Goal: Task Accomplishment & Management: Complete application form

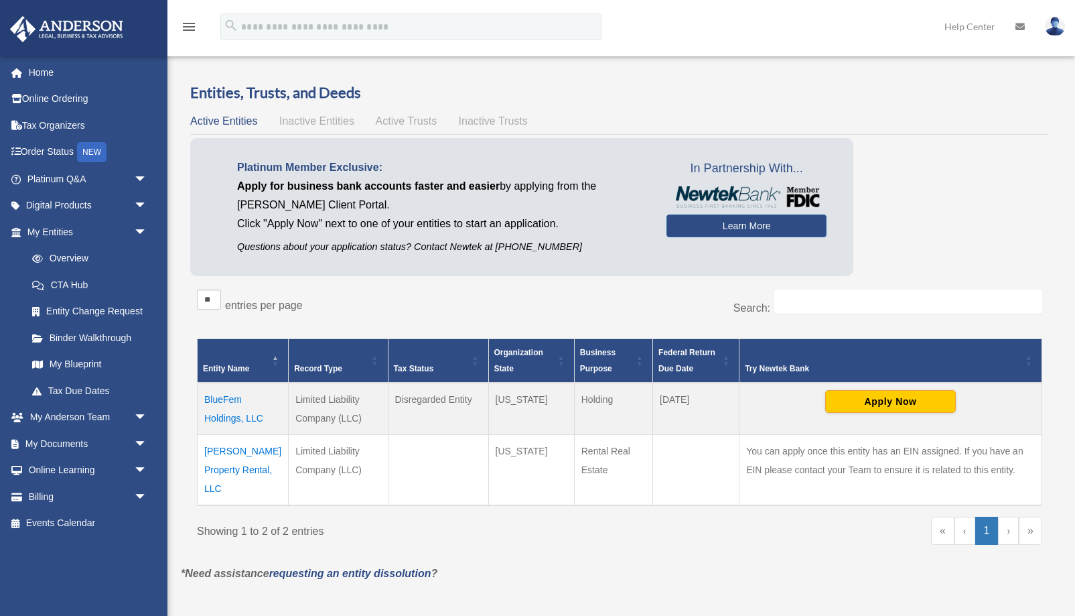
scroll to position [137, 0]
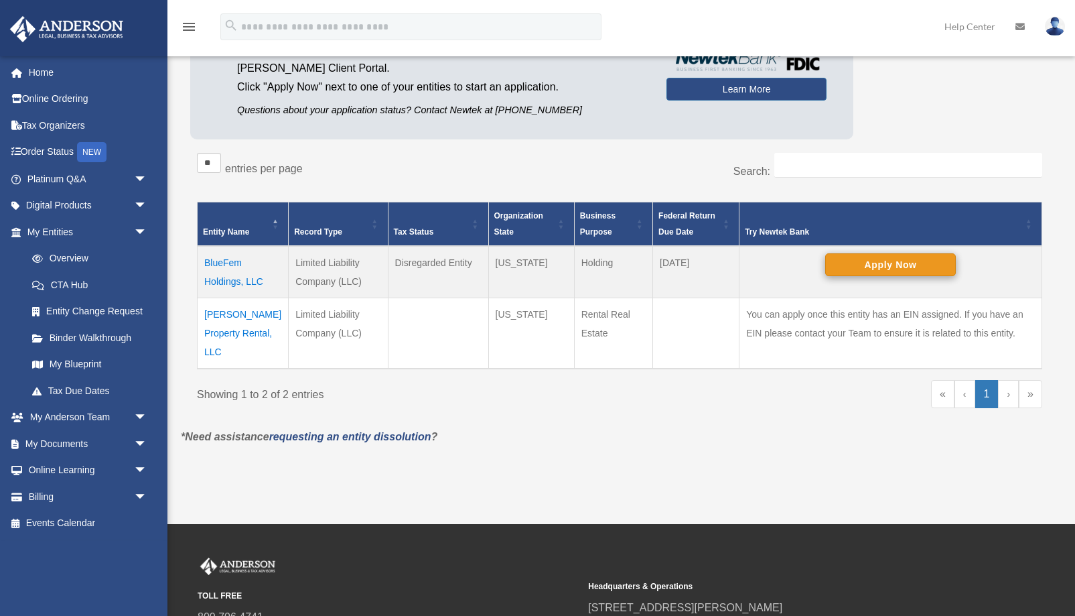
click at [893, 259] on button "Apply Now" at bounding box center [890, 264] width 131 height 23
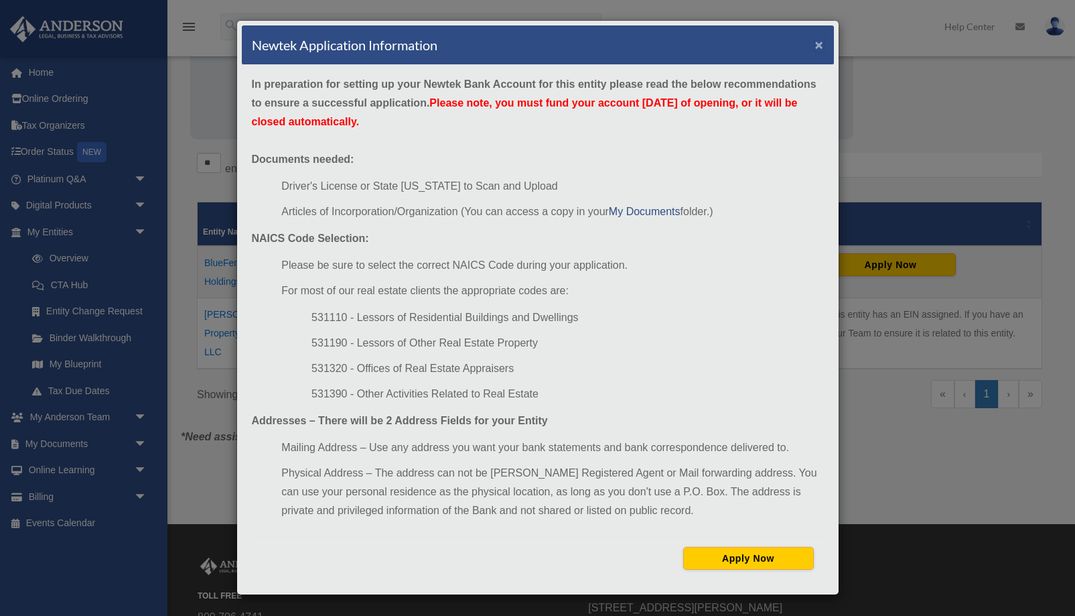
click at [819, 45] on button "×" at bounding box center [819, 45] width 9 height 14
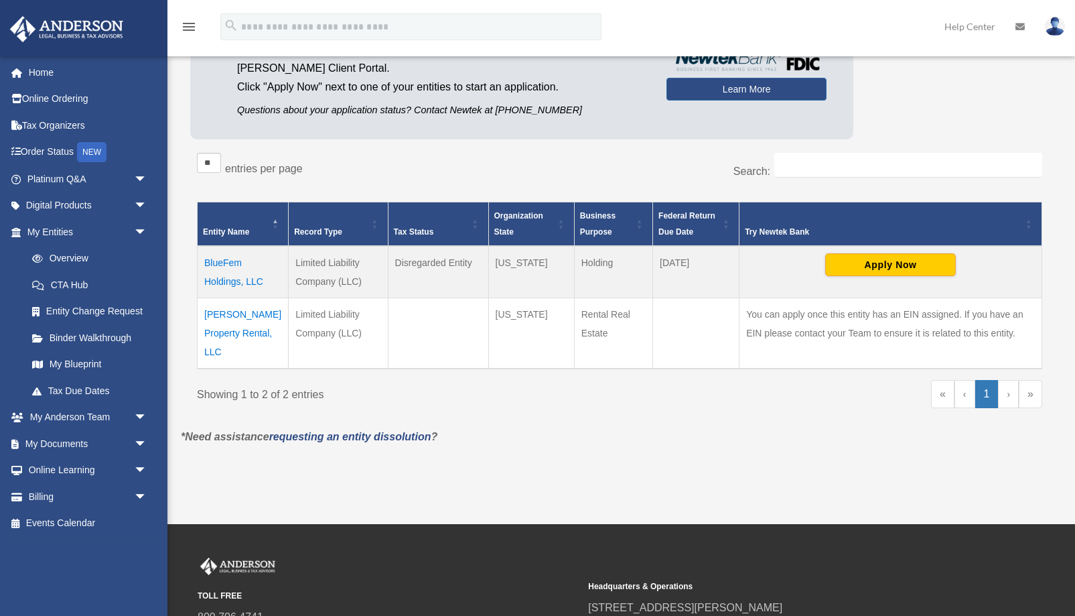
click at [218, 263] on td "BlueFem Holdings, LLC" at bounding box center [243, 272] width 91 height 52
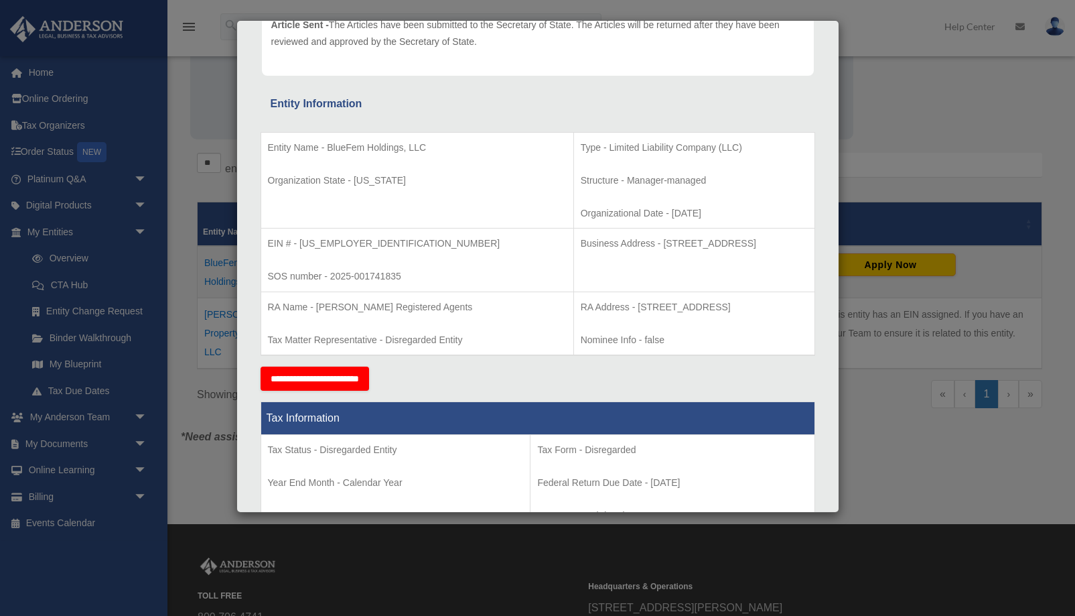
scroll to position [0, 0]
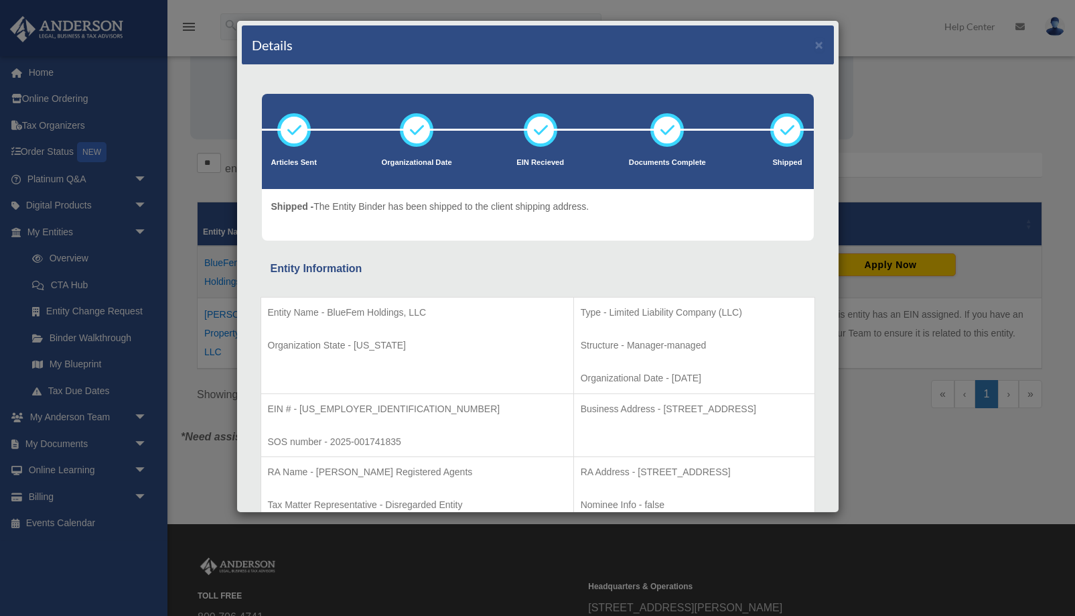
click at [829, 44] on div "Details ×" at bounding box center [538, 45] width 592 height 40
click at [820, 46] on button "×" at bounding box center [819, 45] width 9 height 14
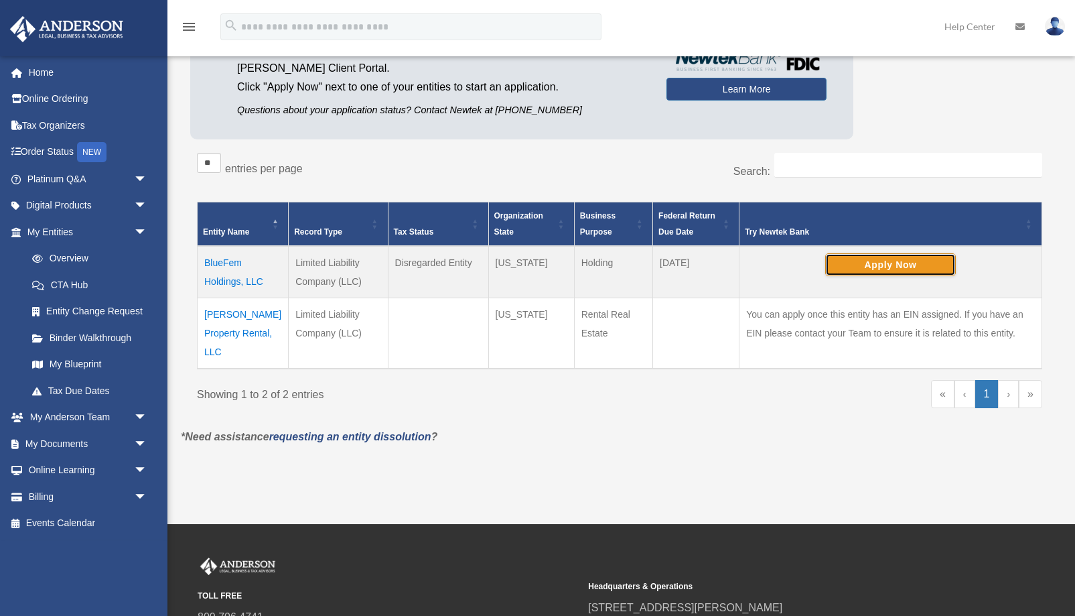
click at [890, 257] on button "Apply Now" at bounding box center [890, 264] width 131 height 23
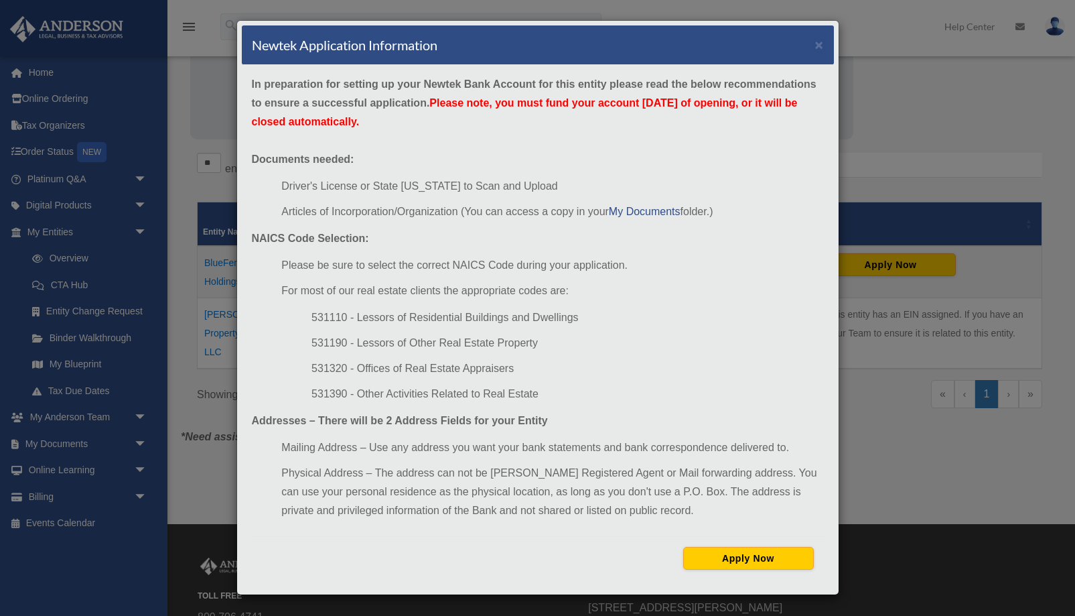
click at [757, 370] on li "531320 - Offices of Real Estate Appraisers" at bounding box center [568, 368] width 512 height 19
click at [737, 555] on button "Apply Now" at bounding box center [748, 558] width 131 height 23
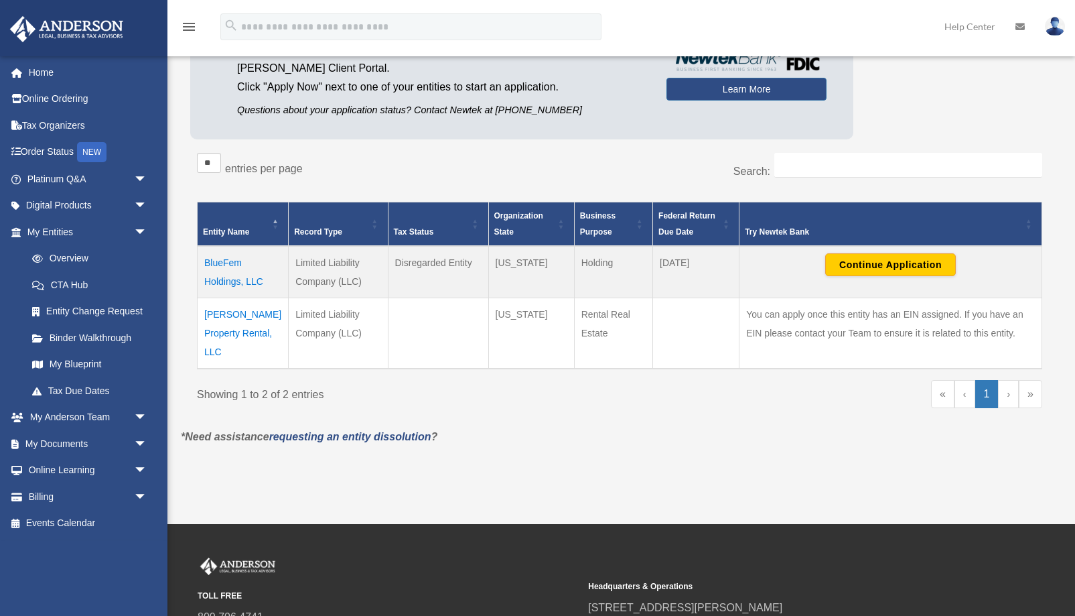
scroll to position [137, 0]
click at [892, 267] on button "Continue Application" at bounding box center [890, 264] width 131 height 23
